Goal: Obtain resource: Download file/media

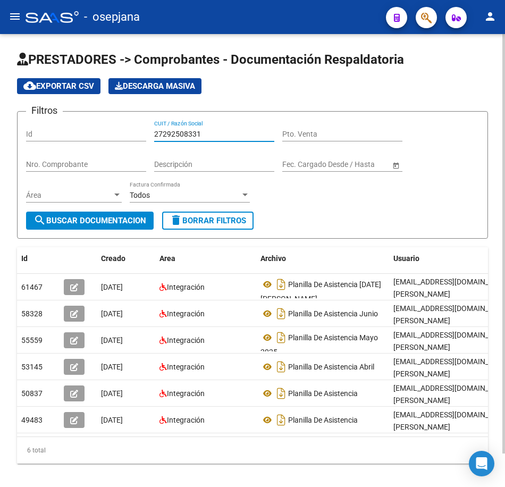
drag, startPoint x: 214, startPoint y: 136, endPoint x: 7, endPoint y: 130, distance: 207.0
click at [29, 132] on div "Filtros Id 27292508331 CUIT / Razón Social Pto. Venta Nro. Comprobante Descripc…" at bounding box center [252, 166] width 453 height 92
paste input "322657086"
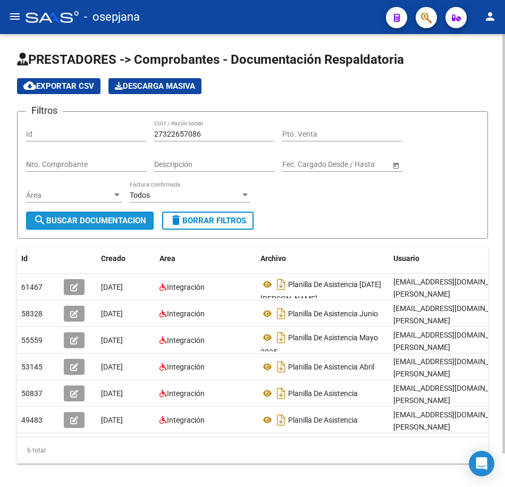
click at [125, 224] on span "search Buscar Documentacion" at bounding box center [90, 221] width 113 height 10
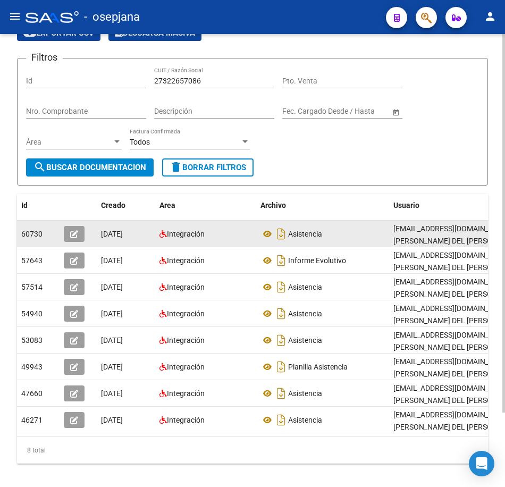
scroll to position [89, 0]
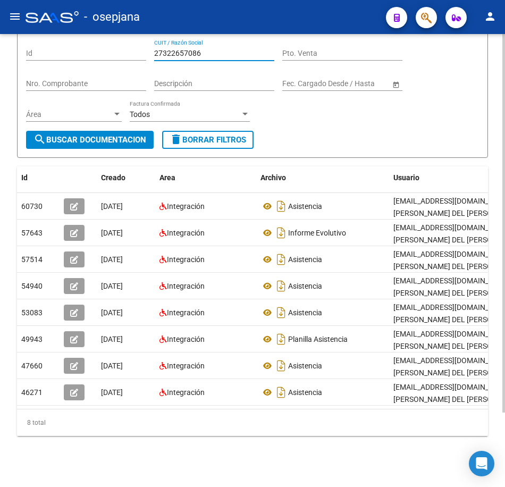
drag, startPoint x: 213, startPoint y: 48, endPoint x: 74, endPoint y: 48, distance: 138.9
click at [76, 47] on div "Filtros Id 27322657086 CUIT / Razón Social Pto. Venta Nro. Comprobante Descripc…" at bounding box center [252, 85] width 453 height 92
paste input "4432472"
click at [135, 136] on span "search Buscar Documentacion" at bounding box center [90, 140] width 113 height 10
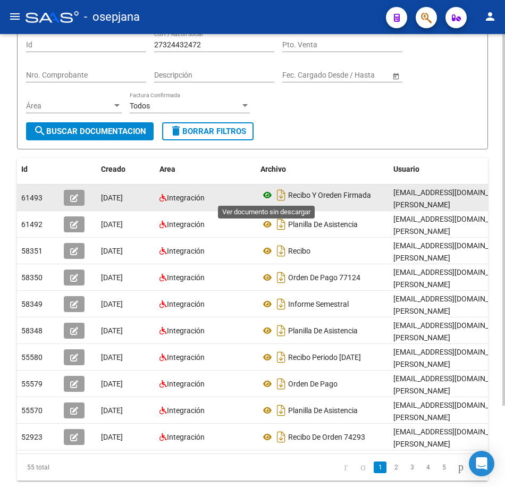
click at [265, 195] on icon at bounding box center [268, 195] width 14 height 13
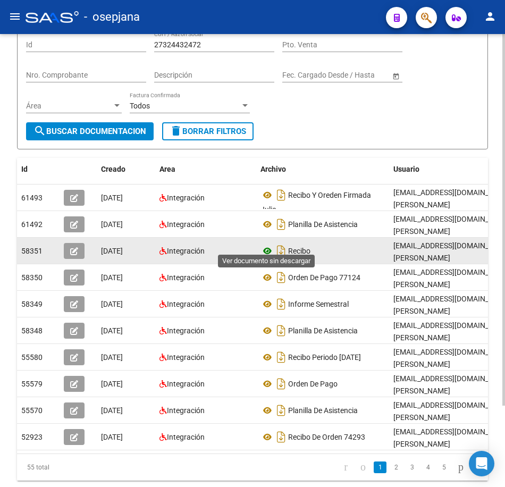
click at [265, 245] on icon at bounding box center [268, 251] width 14 height 13
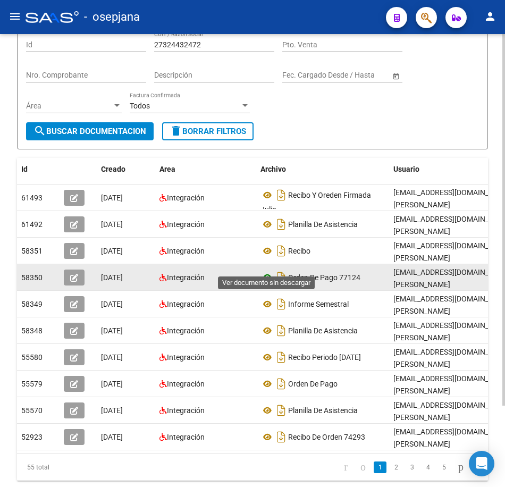
click at [270, 271] on icon at bounding box center [268, 277] width 14 height 13
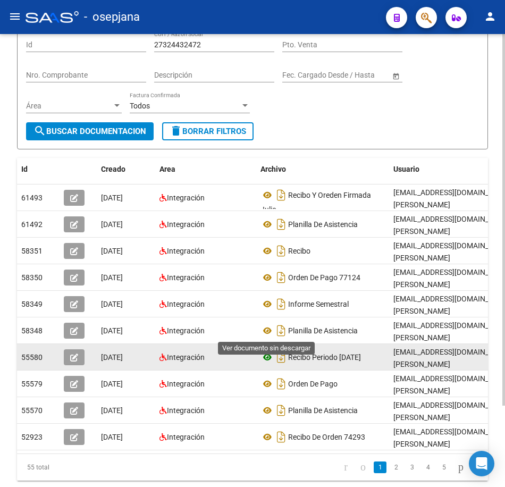
click at [269, 351] on icon at bounding box center [268, 357] width 14 height 13
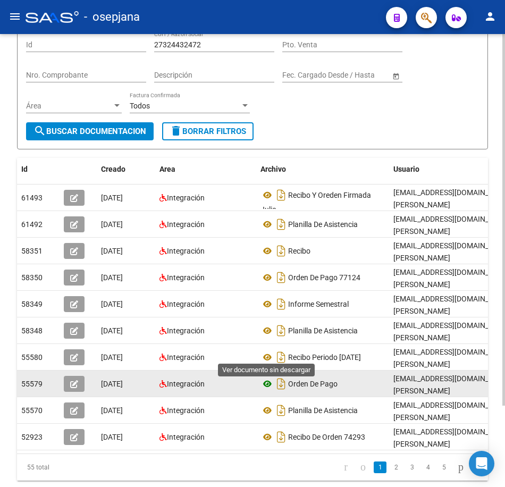
click at [264, 378] on icon at bounding box center [268, 384] width 14 height 13
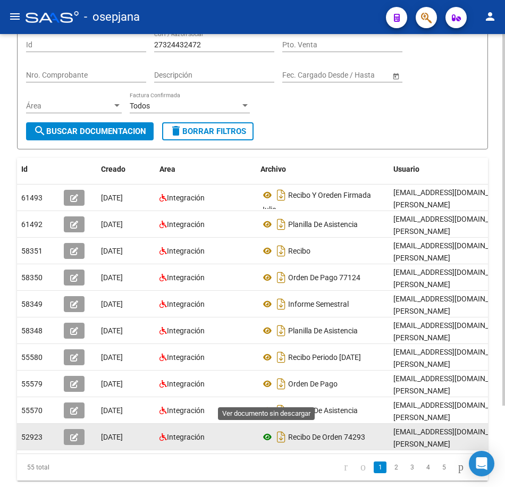
click at [265, 431] on icon at bounding box center [268, 437] width 14 height 13
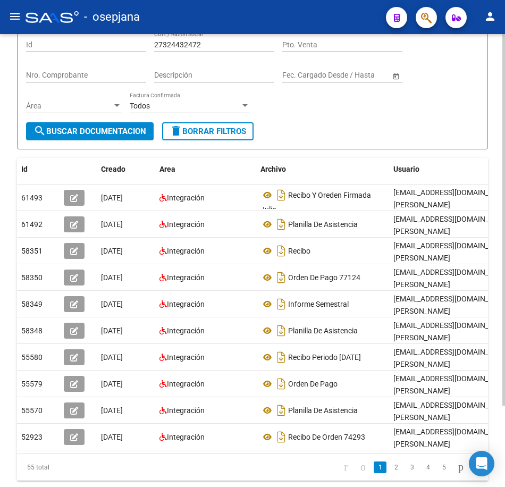
click at [390, 462] on link "2" at bounding box center [396, 468] width 13 height 12
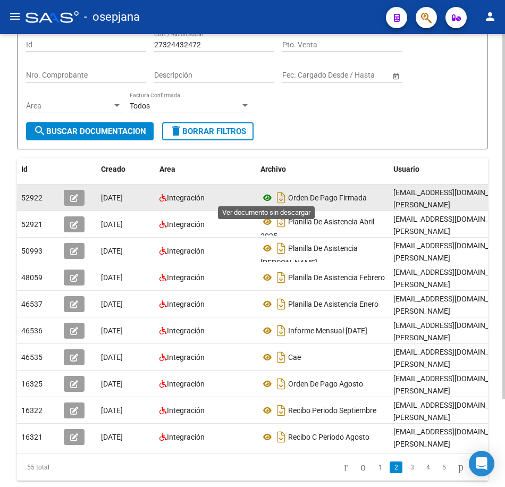
click at [267, 198] on icon at bounding box center [268, 198] width 14 height 13
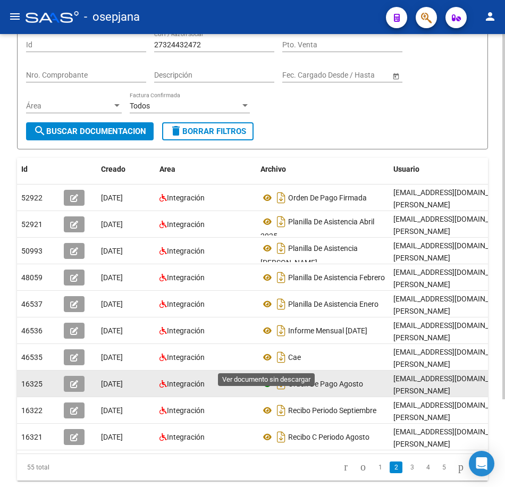
click at [265, 378] on icon at bounding box center [268, 384] width 14 height 13
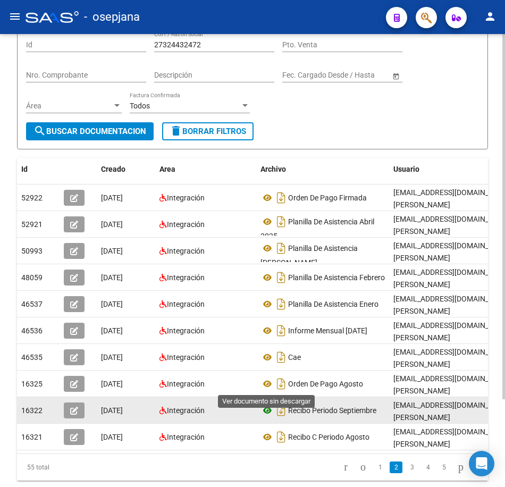
click at [269, 404] on icon at bounding box center [268, 410] width 14 height 13
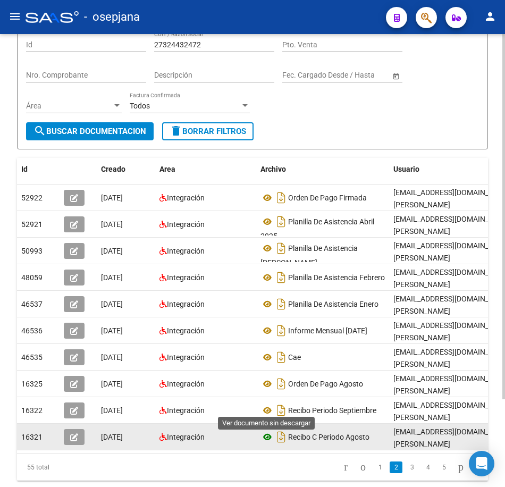
click at [267, 431] on icon at bounding box center [268, 437] width 14 height 13
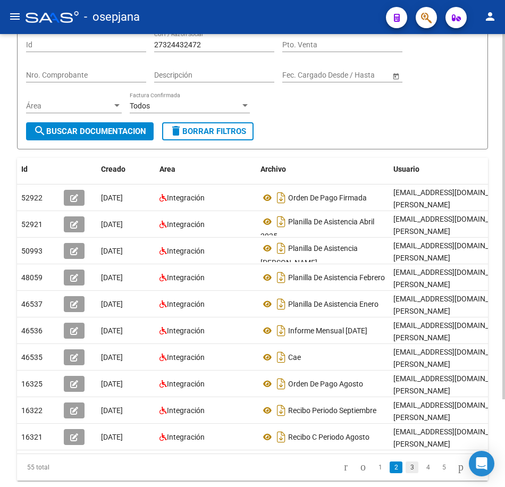
click at [406, 462] on link "3" at bounding box center [412, 468] width 13 height 12
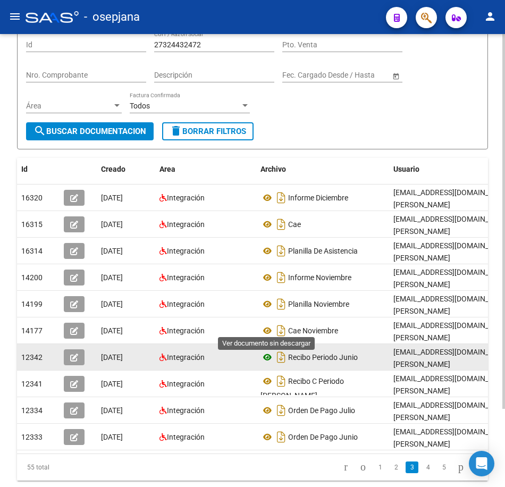
click at [270, 351] on icon at bounding box center [268, 357] width 14 height 13
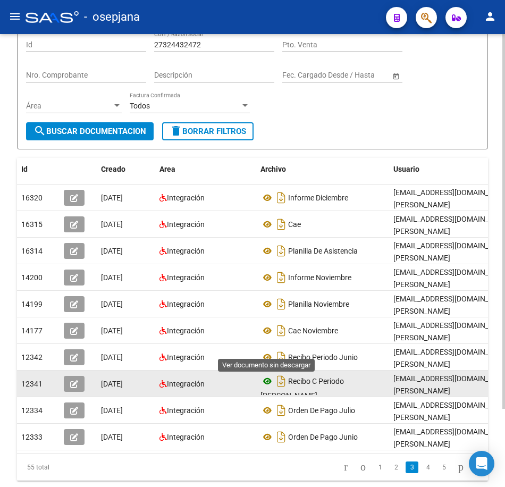
click at [269, 375] on icon at bounding box center [268, 381] width 14 height 13
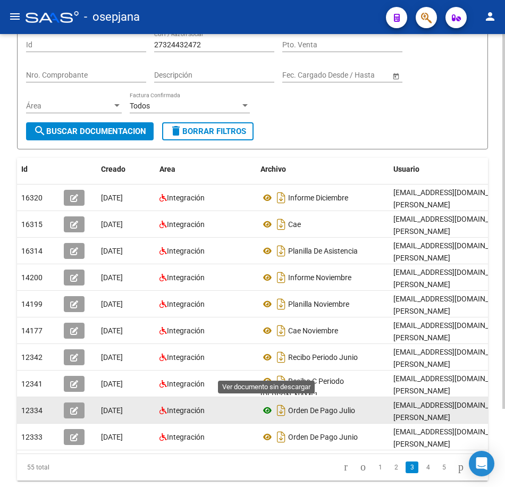
click at [269, 404] on icon at bounding box center [268, 410] width 14 height 13
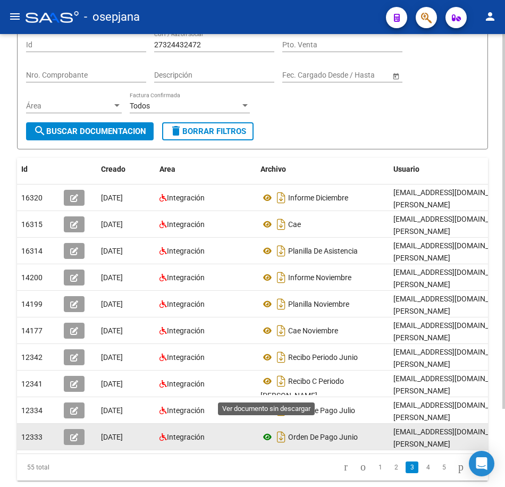
click at [272, 431] on icon at bounding box center [268, 437] width 14 height 13
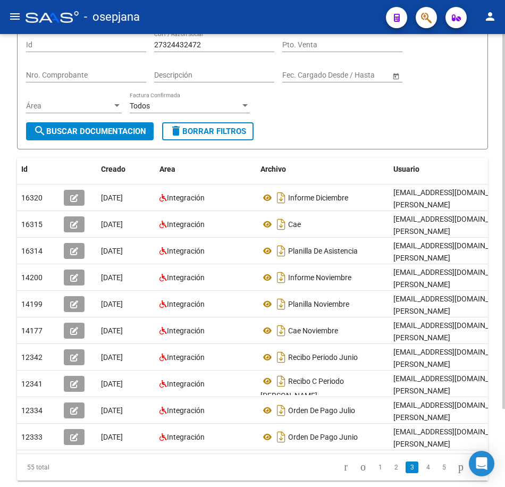
click at [383, 129] on form "Filtros Id 27324432472 CUIT / Razón Social Pto. Venta Nro. Comprobante Descripc…" at bounding box center [252, 86] width 471 height 128
drag, startPoint x: 297, startPoint y: 129, endPoint x: 247, endPoint y: 101, distance: 57.1
click at [297, 129] on form "Filtros Id 27324432472 CUIT / Razón Social Pto. Venta Nro. Comprobante Descripc…" at bounding box center [252, 86] width 471 height 128
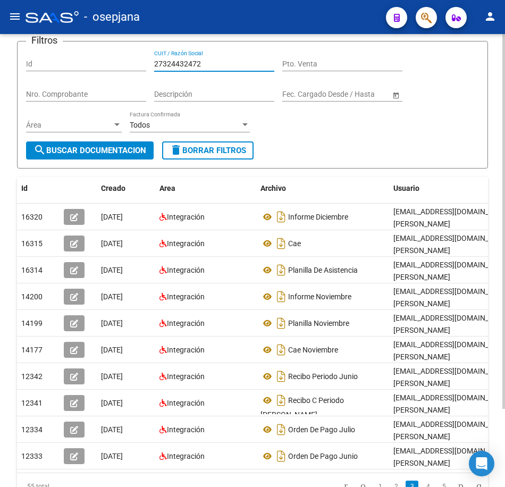
drag, startPoint x: 211, startPoint y: 44, endPoint x: 65, endPoint y: 39, distance: 145.3
click at [65, 39] on app-list-header "PRESTADORES -> Comprobantes - Documentación Respaldatoria cloud_download Export…" at bounding box center [252, 75] width 471 height 188
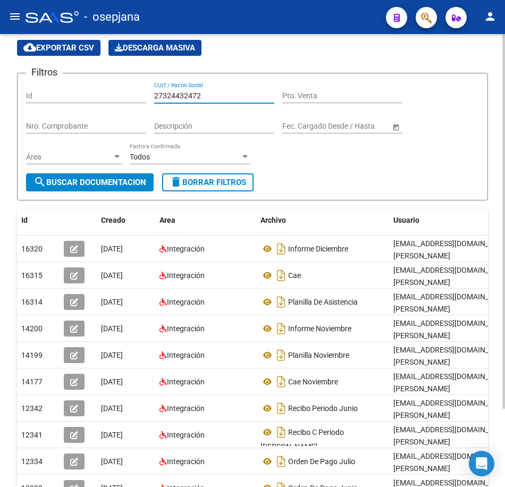
paste input "35713376"
click at [124, 180] on span "search Buscar Documentacion" at bounding box center [90, 183] width 113 height 10
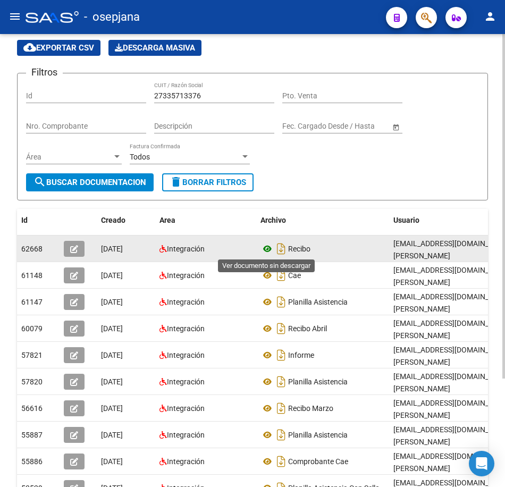
click at [268, 250] on icon at bounding box center [268, 249] width 14 height 13
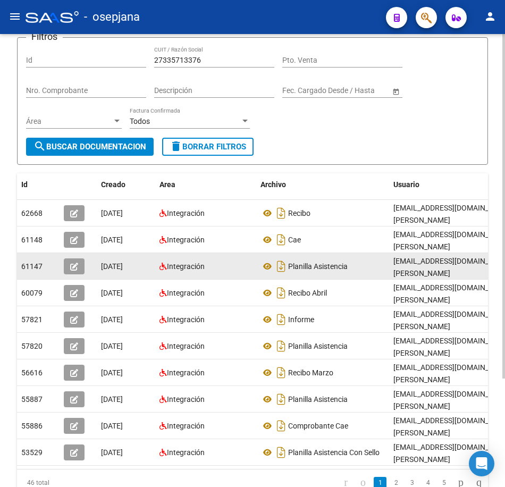
scroll to position [92, 0]
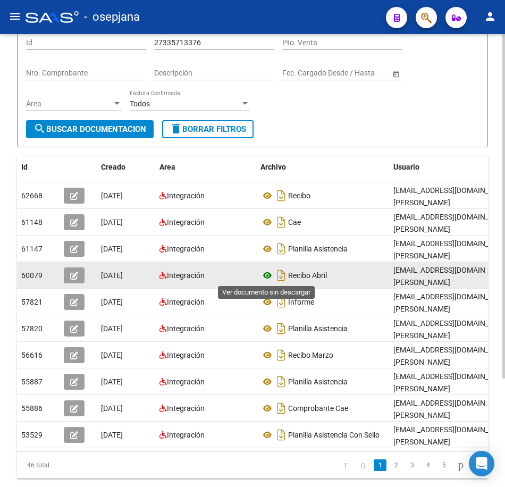
click at [270, 275] on icon at bounding box center [268, 275] width 14 height 13
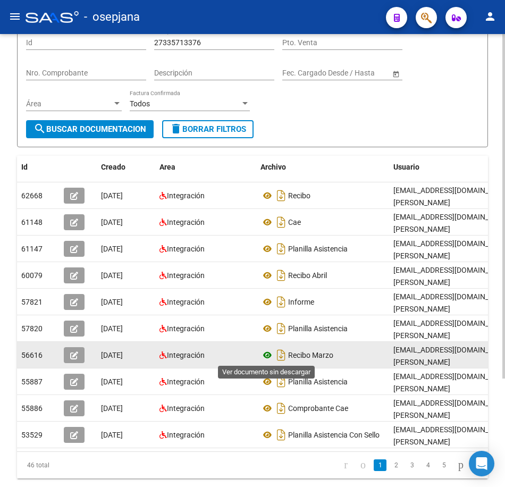
click at [268, 353] on icon at bounding box center [268, 355] width 14 height 13
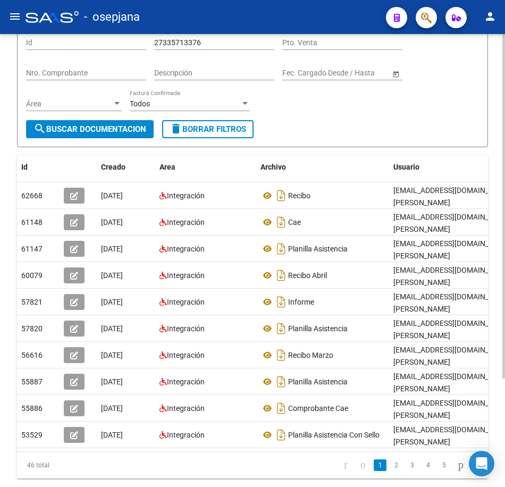
click at [504, 75] on div at bounding box center [504, 260] width 3 height 453
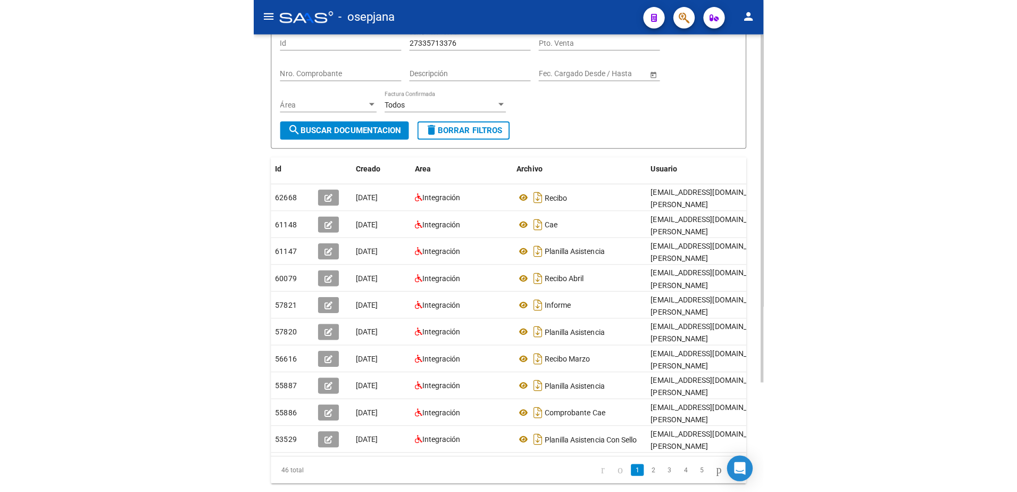
scroll to position [0, 0]
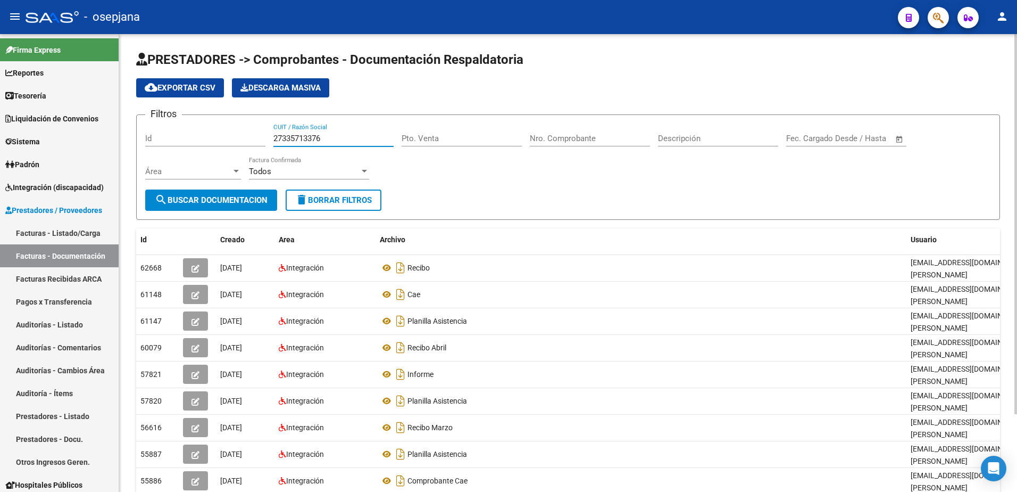
drag, startPoint x: 307, startPoint y: 137, endPoint x: 190, endPoint y: 134, distance: 117.1
click at [190, 134] on div "Filtros Id 27335713376 CUIT / Razón Social Pto. Venta Nro. Comprobante Descripc…" at bounding box center [568, 156] width 846 height 66
paste input "[PERSON_NAME]"
click at [257, 196] on span "search Buscar Documentacion" at bounding box center [211, 200] width 113 height 10
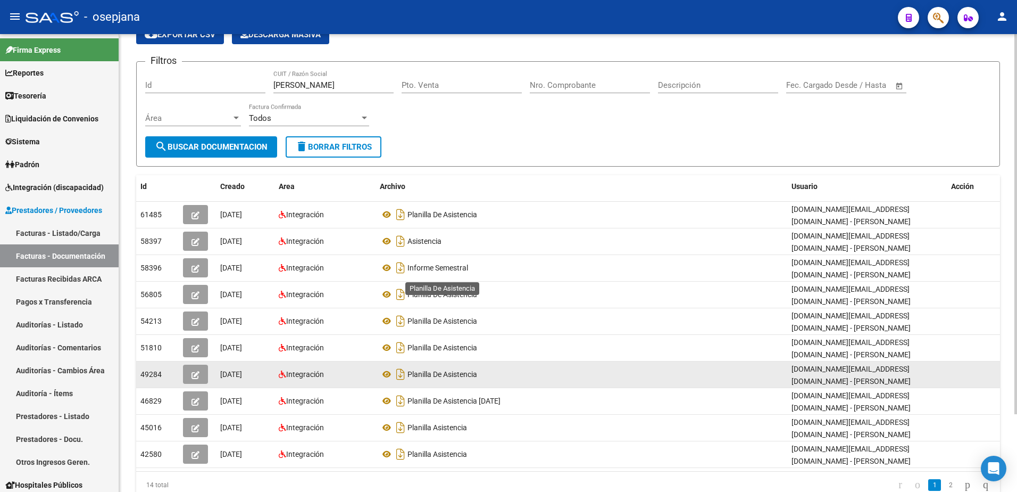
scroll to position [94, 0]
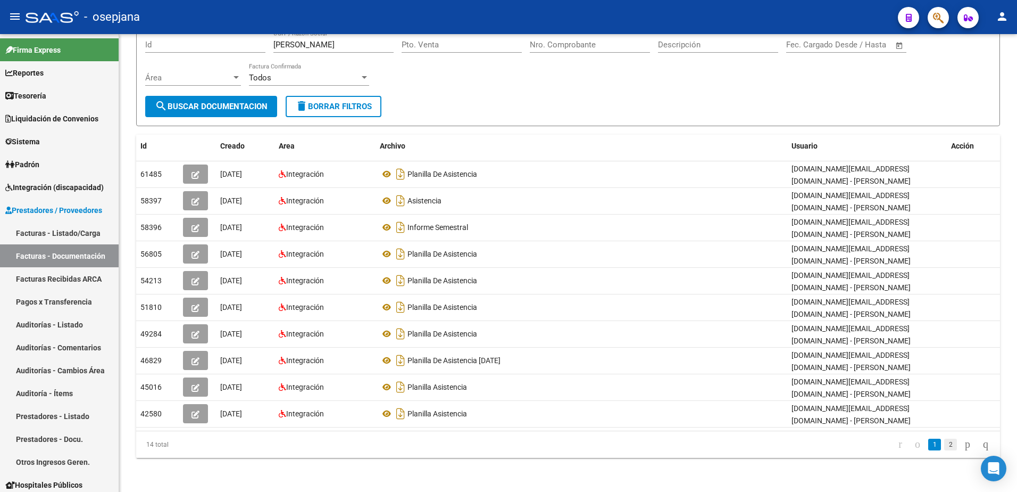
click at [505, 445] on link "2" at bounding box center [950, 444] width 13 height 12
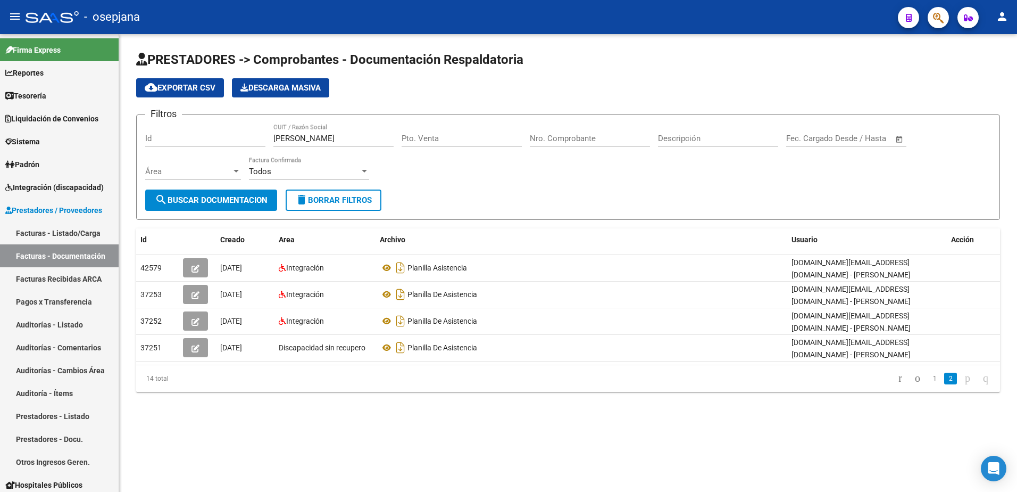
scroll to position [0, 0]
click at [477, 193] on form "Filtros Id [PERSON_NAME] / Razón Social Pto. Venta Nro. Comprobante Descripción…" at bounding box center [568, 166] width 864 height 105
drag, startPoint x: 395, startPoint y: 139, endPoint x: 240, endPoint y: 147, distance: 154.5
click at [240, 147] on div "Filtros Id [PERSON_NAME] / Razón Social Pto. Venta Nro. Comprobante Descripción…" at bounding box center [568, 156] width 846 height 66
click at [411, 151] on div "Pto. Venta" at bounding box center [462, 139] width 120 height 33
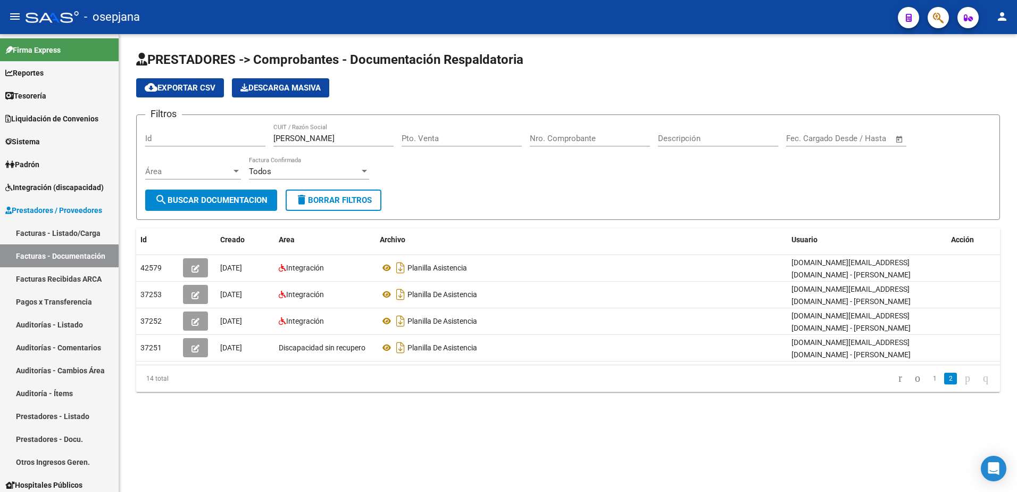
drag, startPoint x: 273, startPoint y: 139, endPoint x: 388, endPoint y: 136, distance: 115.5
click at [388, 136] on div "Filtros Id [PERSON_NAME] / Razón Social Pto. Venta Nro. Comprobante Descripción…" at bounding box center [568, 156] width 846 height 66
click at [389, 137] on input "[PERSON_NAME]" at bounding box center [333, 139] width 120 height 10
type input "A"
paste input "27404769966"
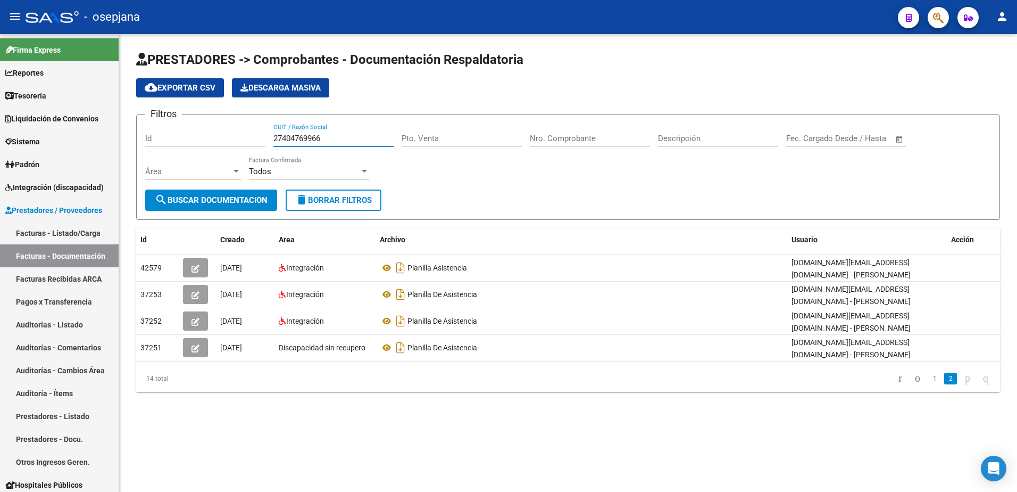
type input "27404769966"
click at [253, 203] on span "search Buscar Documentacion" at bounding box center [211, 200] width 113 height 10
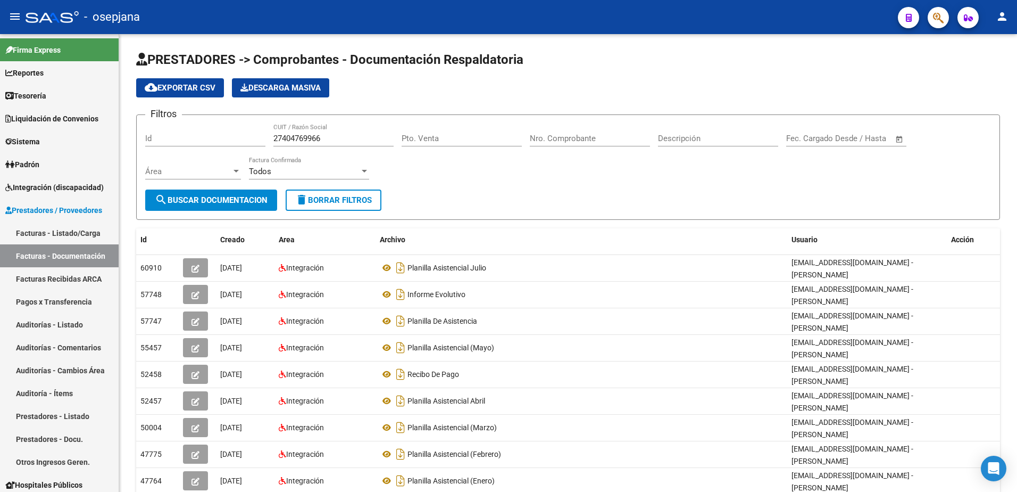
scroll to position [53, 0]
